Goal: Entertainment & Leisure: Consume media (video, audio)

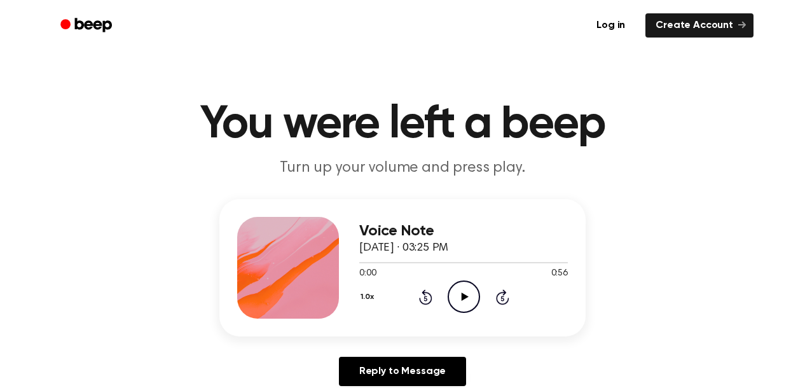
click at [461, 297] on icon at bounding box center [464, 296] width 7 height 8
click at [463, 297] on icon at bounding box center [464, 296] width 7 height 8
click at [458, 300] on icon "Play Audio" at bounding box center [463, 296] width 32 height 32
